Goal: Task Accomplishment & Management: Manage account settings

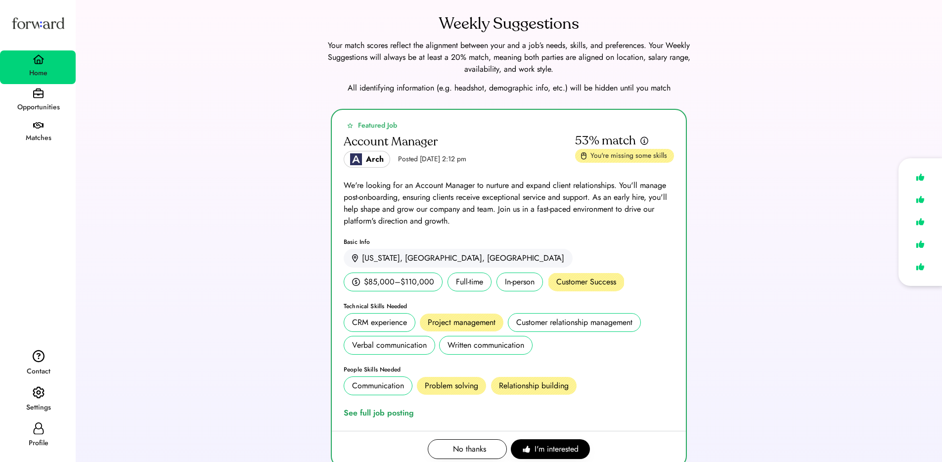
click at [14, 402] on div "Settings" at bounding box center [38, 408] width 75 height 12
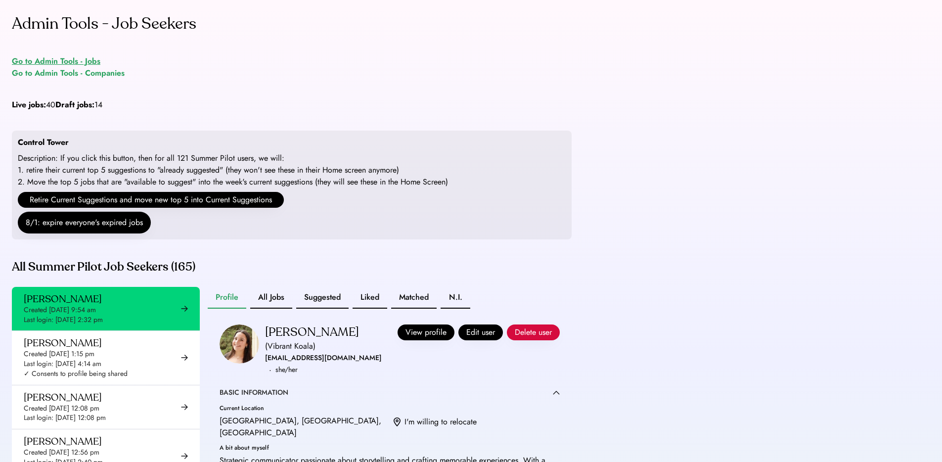
click at [77, 60] on div "Go to Admin Tools - Jobs" at bounding box center [56, 61] width 89 height 12
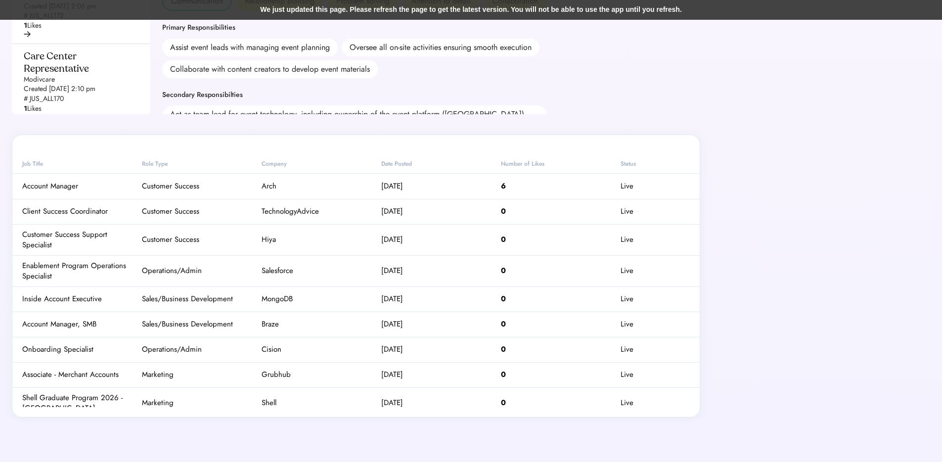
scroll to position [577, 0]
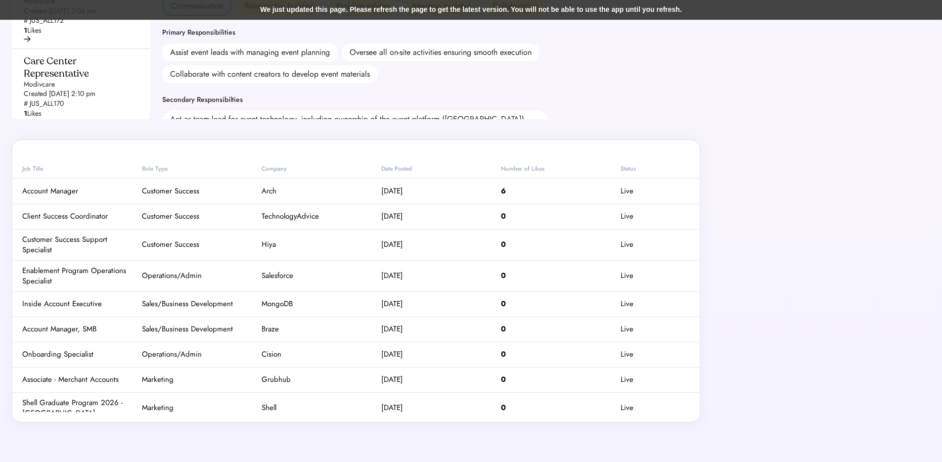
click at [621, 196] on div "Live" at bounding box center [627, 191] width 13 height 10
click at [622, 196] on div "Live" at bounding box center [627, 191] width 13 height 10
click at [645, 196] on div "Live" at bounding box center [655, 191] width 69 height 10
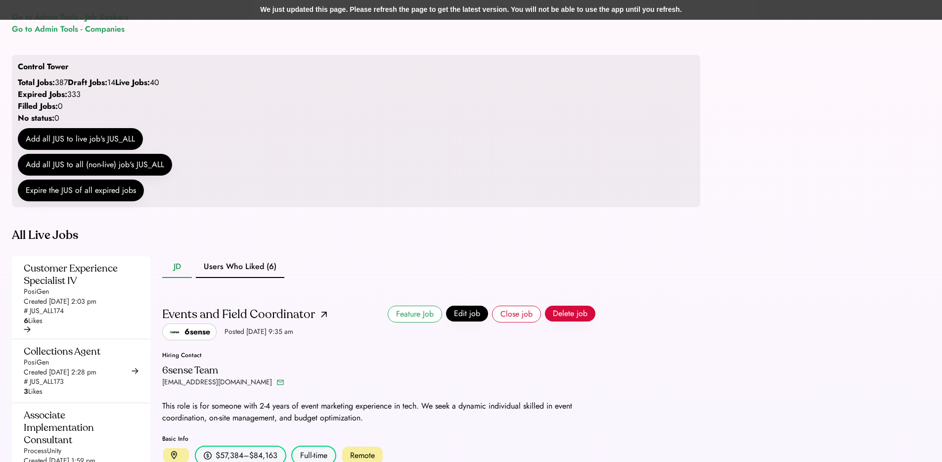
scroll to position [0, 0]
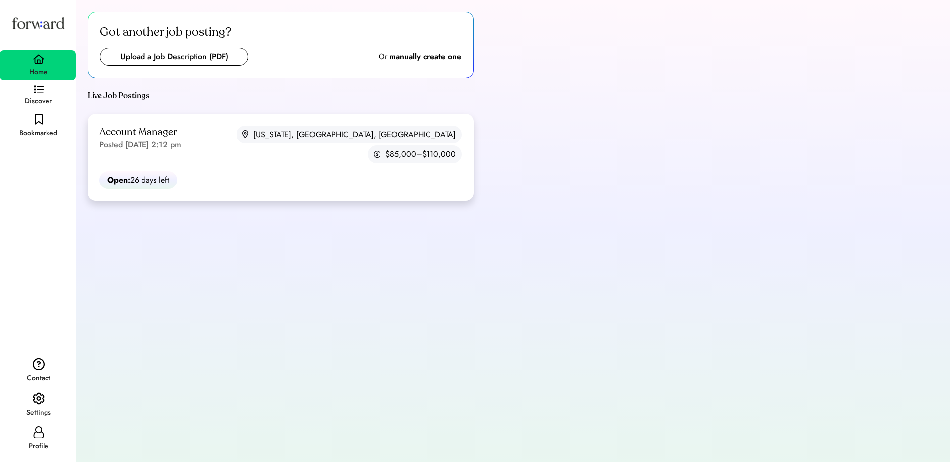
click at [224, 135] on div "Account Manager Posted Aug 6, 2025 2:12 pm New York, NY, USA $85,000–$110,000" at bounding box center [280, 145] width 362 height 38
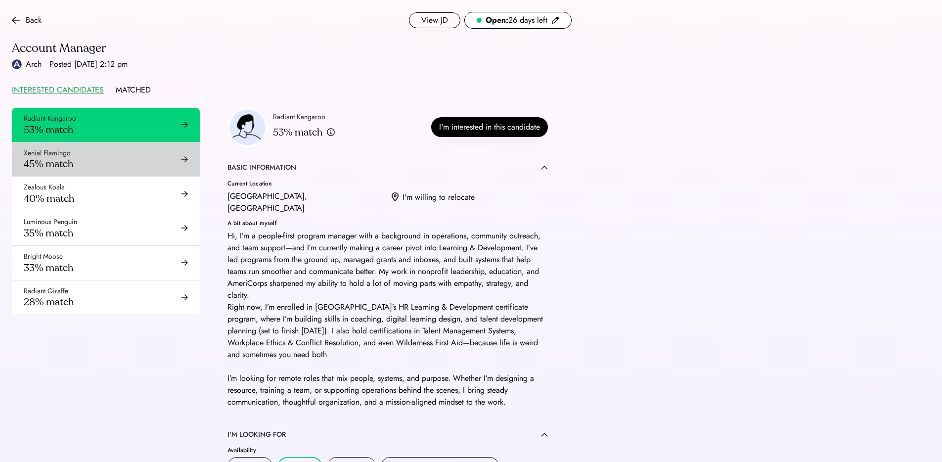
click at [130, 157] on div "Xenial Flamingo 45% match" at bounding box center [106, 159] width 188 height 34
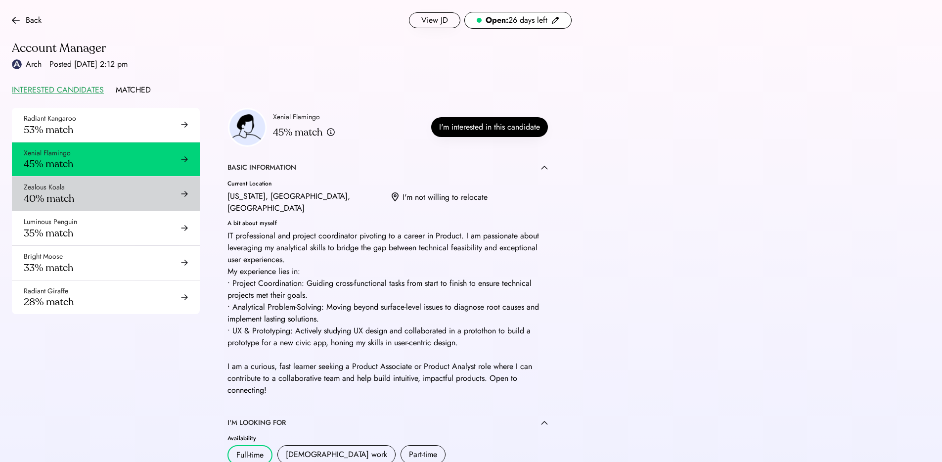
click at [80, 185] on div "Zealous Koala 40% match" at bounding box center [106, 194] width 188 height 34
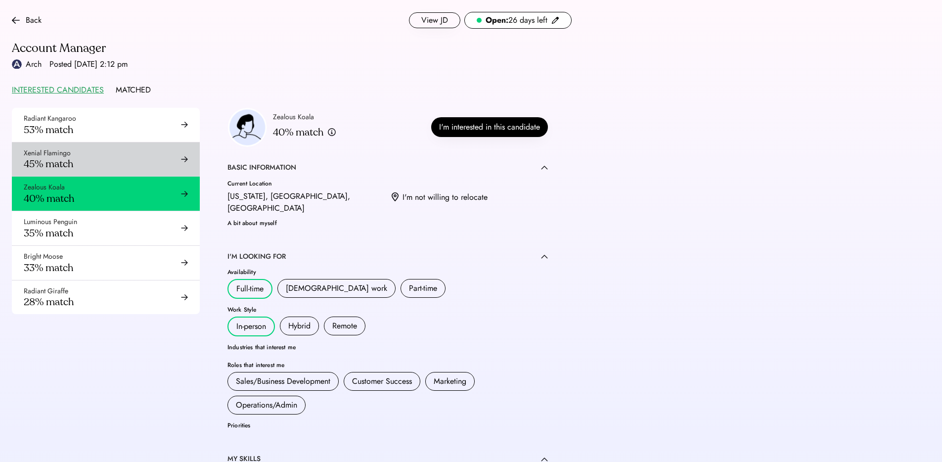
click at [113, 155] on div "Xenial Flamingo 45% match" at bounding box center [106, 159] width 188 height 34
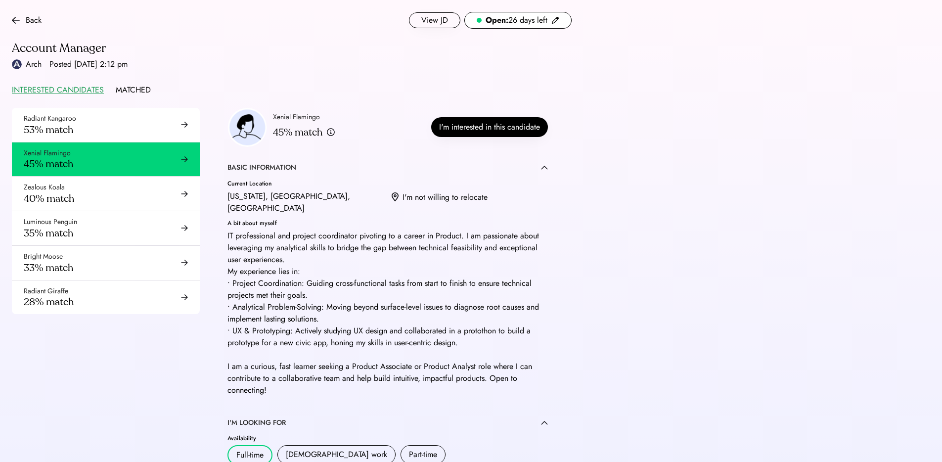
click at [120, 189] on div "Zealous Koala 40% match" at bounding box center [106, 194] width 188 height 34
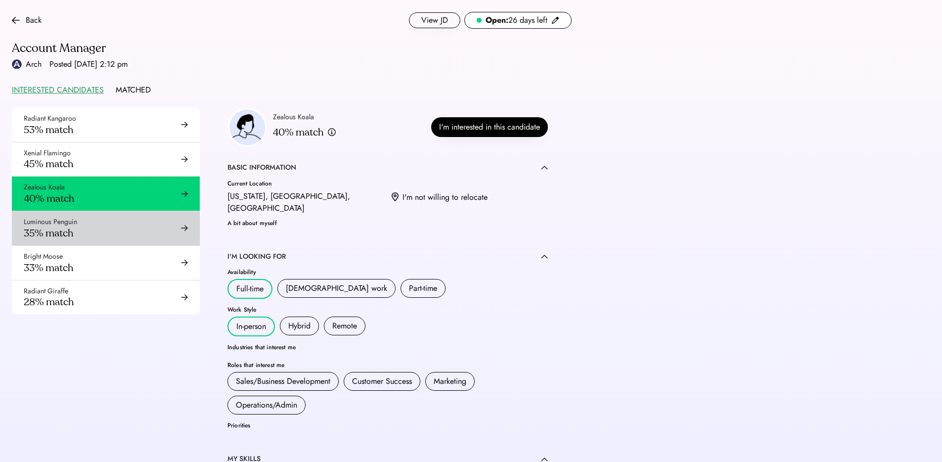
click at [75, 227] on div "Luminous Penguin 35% match" at bounding box center [50, 228] width 53 height 22
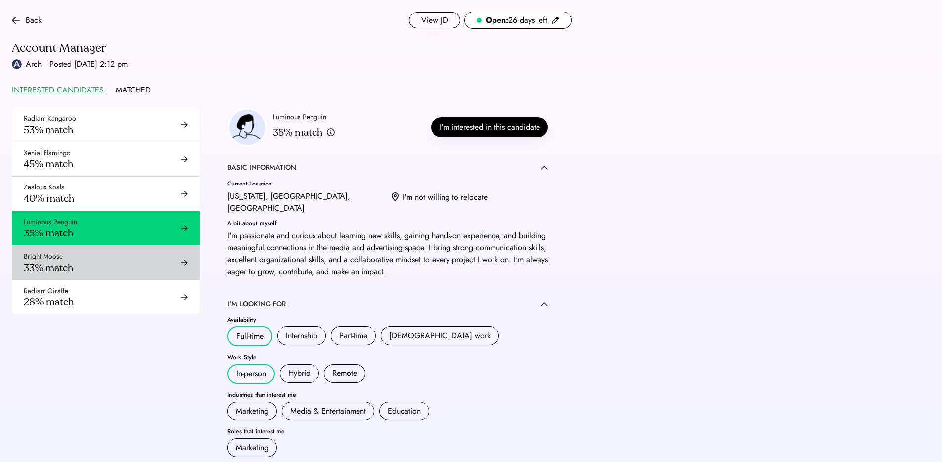
click at [164, 258] on div "Bright Moose 33% match" at bounding box center [106, 263] width 188 height 34
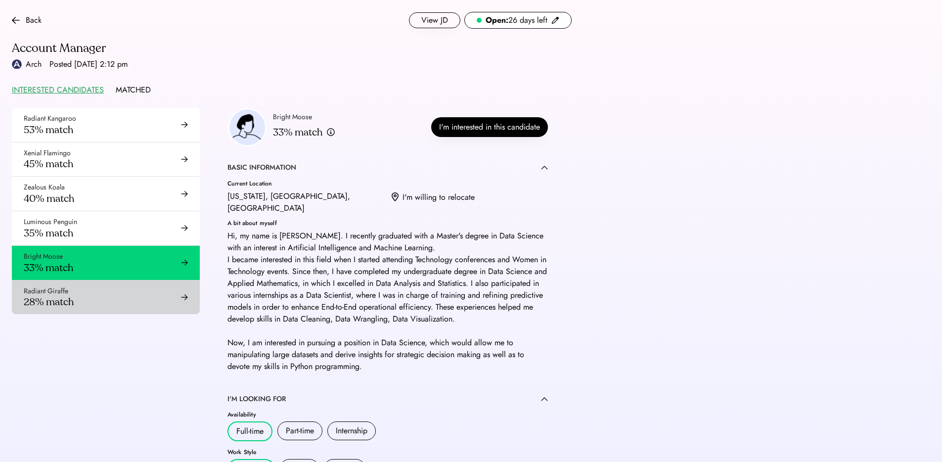
click at [147, 304] on div "Radiant Giraffe 28% match" at bounding box center [106, 297] width 188 height 34
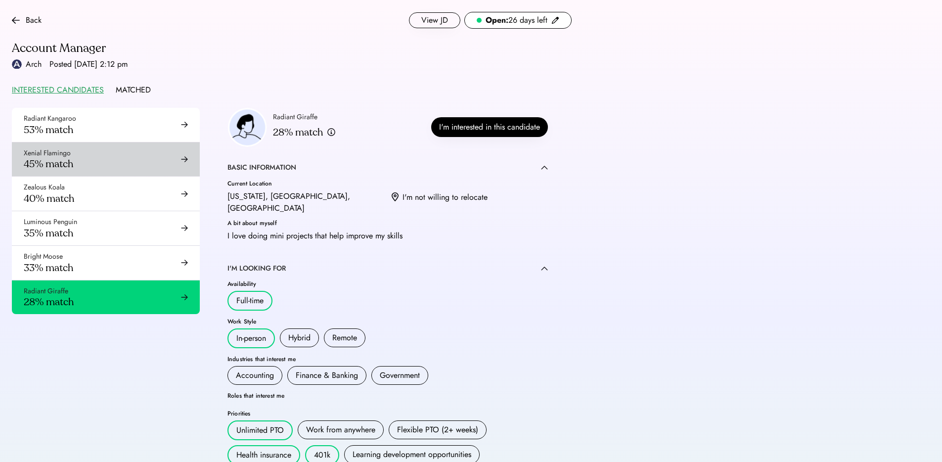
click at [92, 164] on div "Xenial Flamingo 45% match" at bounding box center [106, 159] width 188 height 34
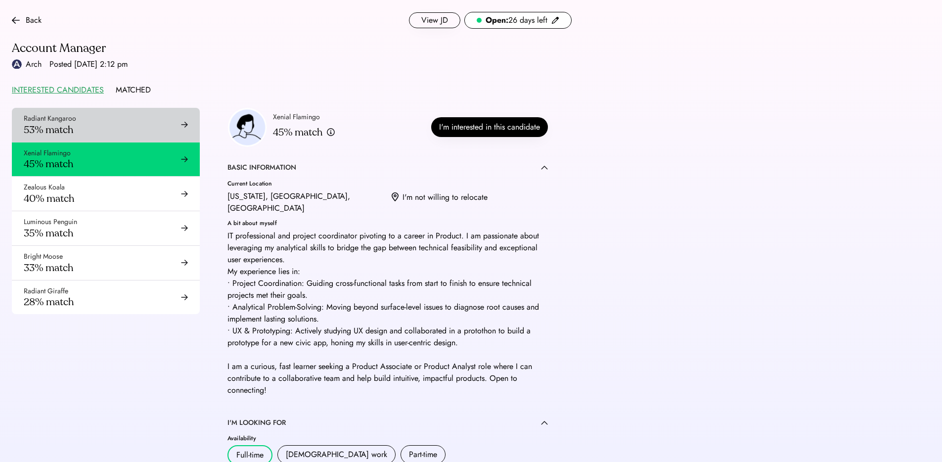
click at [103, 124] on div "Radiant Kangaroo 53% match" at bounding box center [106, 125] width 188 height 34
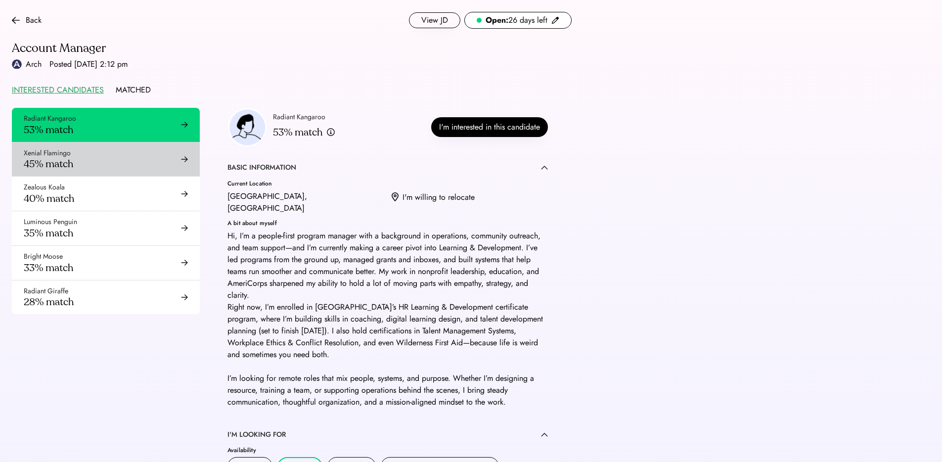
click at [99, 164] on div "Xenial Flamingo 45% match" at bounding box center [106, 159] width 188 height 34
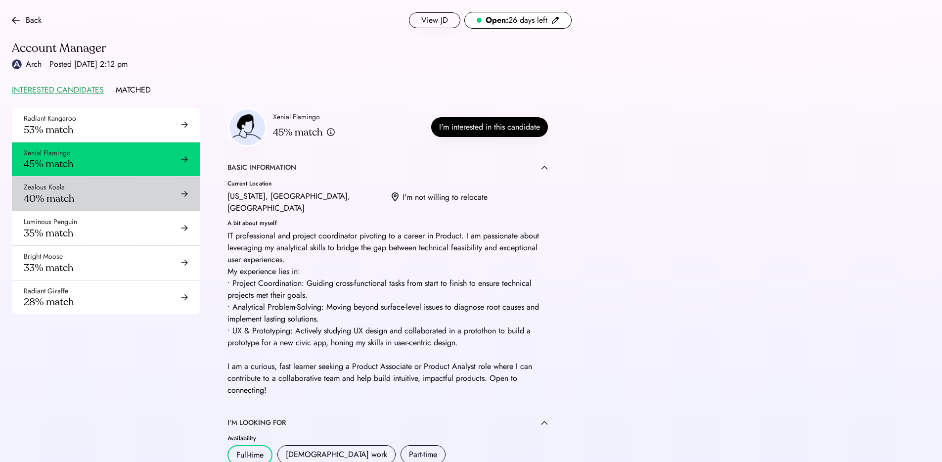
click at [103, 196] on div "Zealous Koala 40% match" at bounding box center [106, 194] width 188 height 34
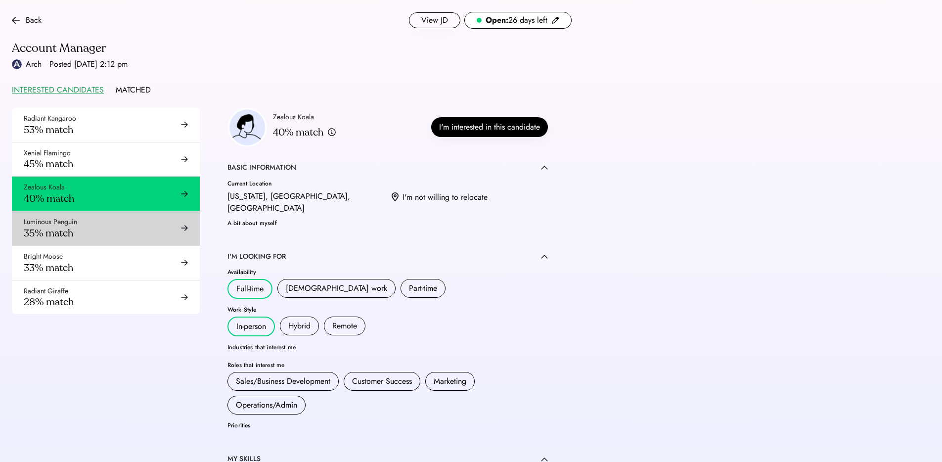
click at [106, 219] on div "Luminous Penguin 35% match" at bounding box center [106, 228] width 188 height 34
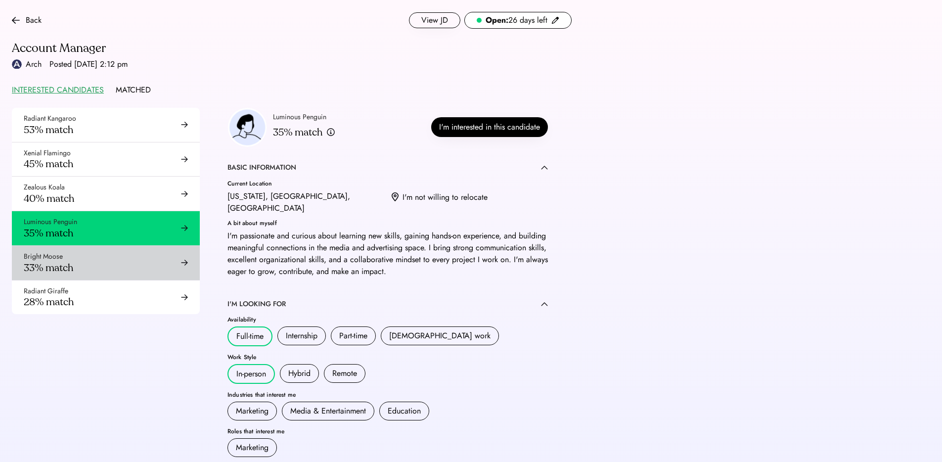
click at [103, 263] on div "Bright Moose 33% match" at bounding box center [106, 263] width 188 height 34
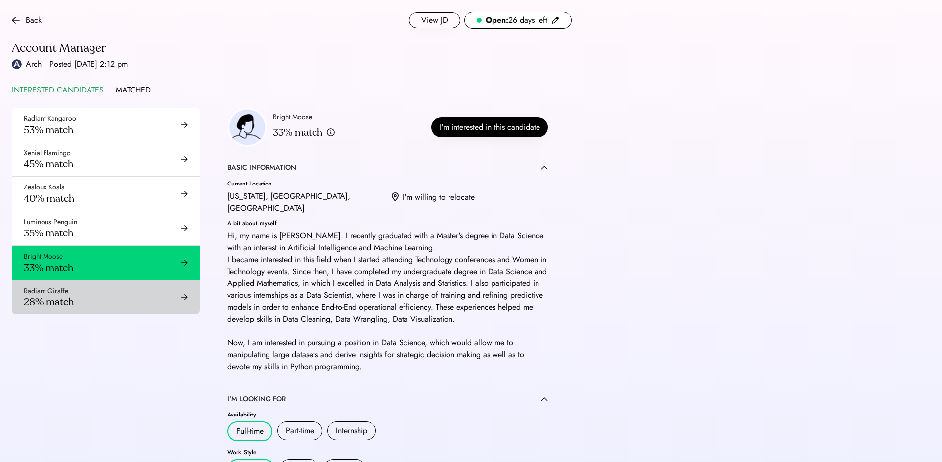
click at [98, 307] on div "Radiant Giraffe 28% match" at bounding box center [106, 297] width 188 height 34
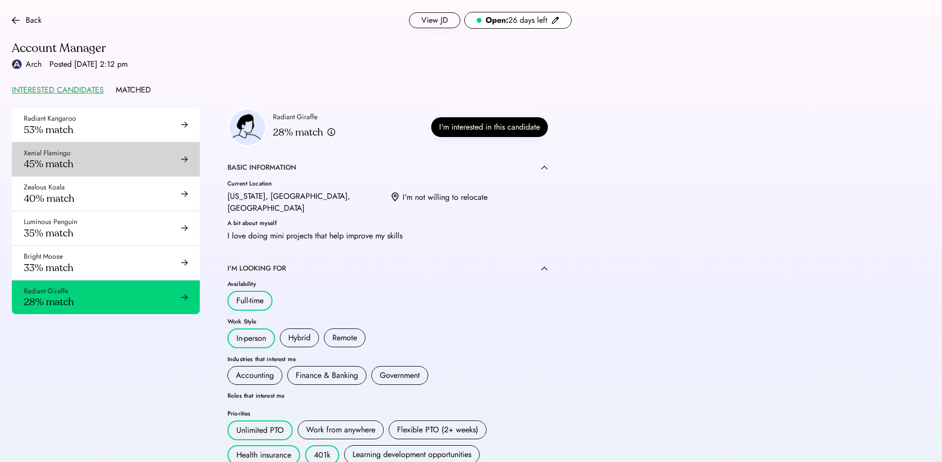
click at [101, 163] on div "Xenial Flamingo 45% match" at bounding box center [106, 159] width 188 height 34
